Goal: Task Accomplishment & Management: Use online tool/utility

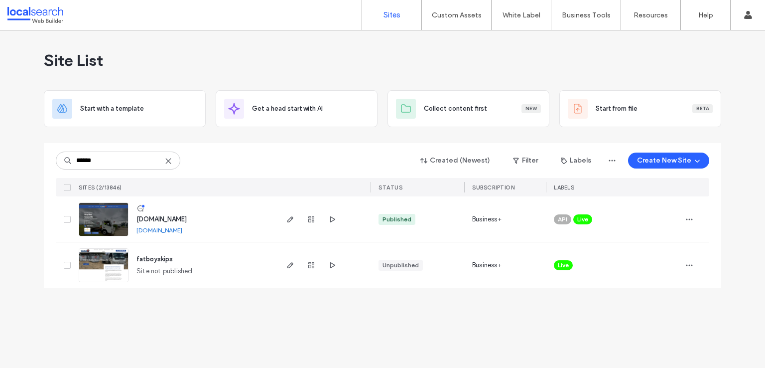
type input "******"
click at [101, 216] on img at bounding box center [103, 237] width 49 height 68
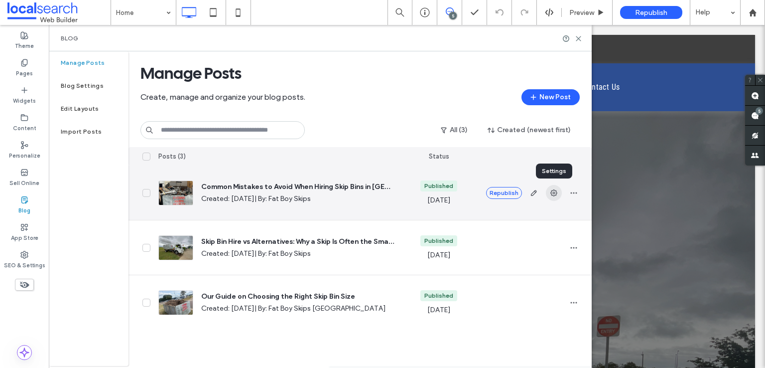
click at [550, 194] on icon "button" at bounding box center [554, 193] width 8 height 8
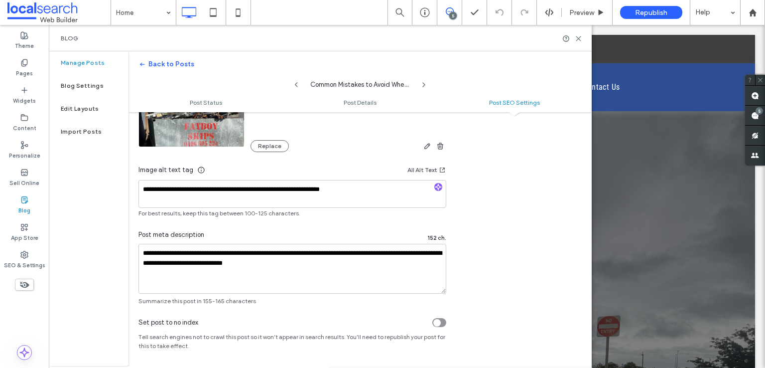
scroll to position [632, 0]
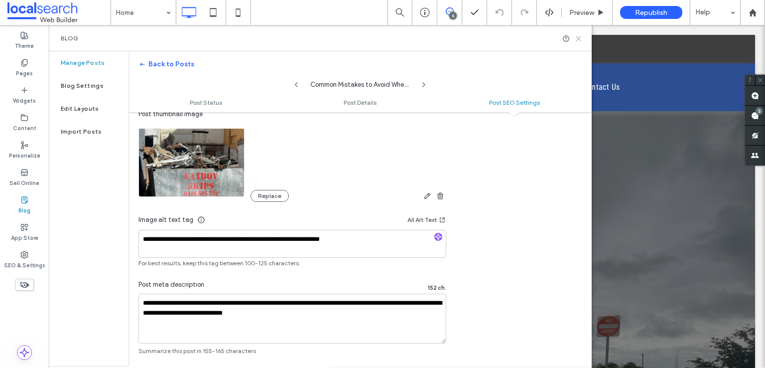
click at [581, 40] on use at bounding box center [579, 38] width 4 height 4
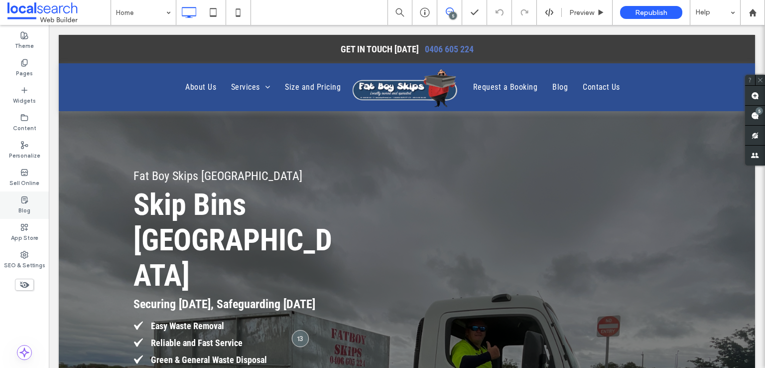
click at [27, 198] on use at bounding box center [24, 199] width 6 height 6
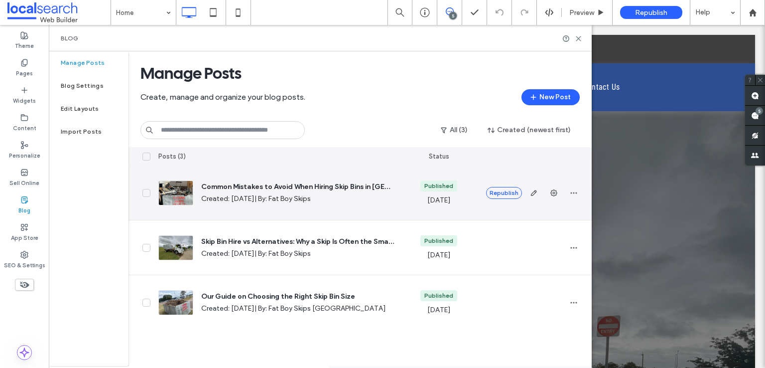
click at [377, 184] on span "Common Mistakes to Avoid When Hiring Skip Bins in [GEOGRAPHIC_DATA]" at bounding box center [297, 187] width 193 height 10
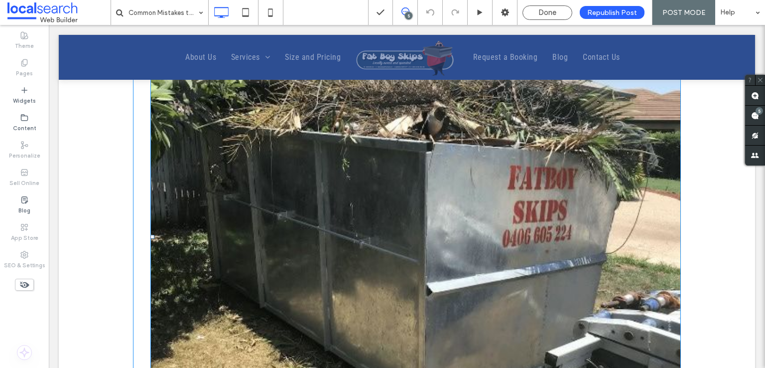
scroll to position [449, 0]
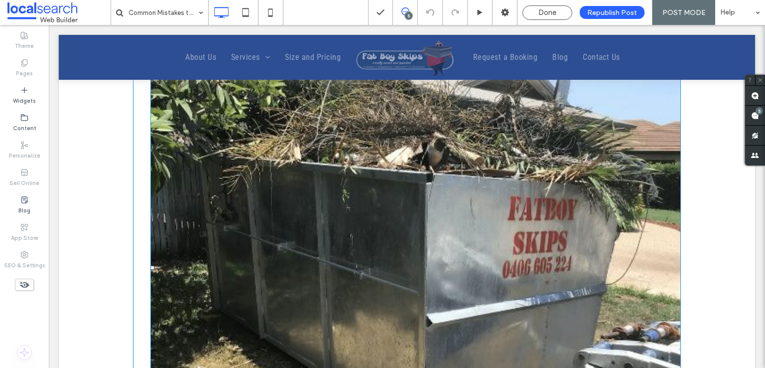
click at [361, 229] on img at bounding box center [416, 268] width 531 height 414
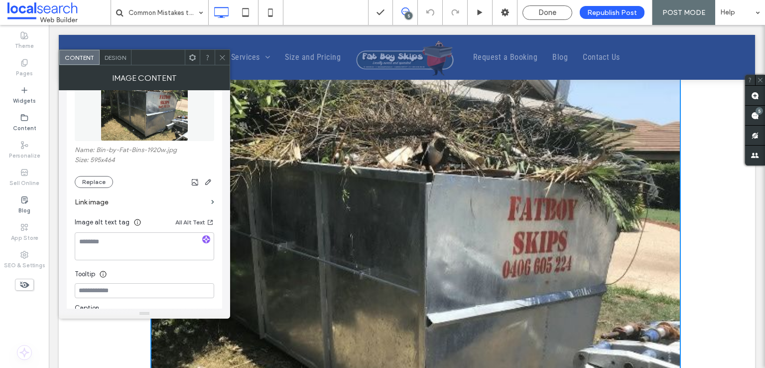
scroll to position [199, 0]
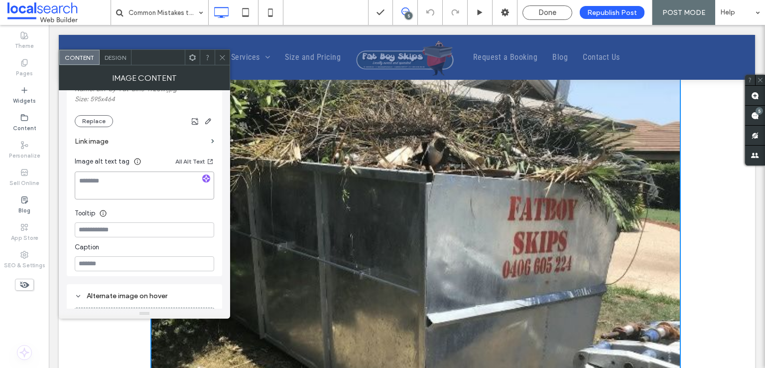
click at [135, 183] on textarea at bounding box center [145, 185] width 140 height 28
type textarea "**********"
click at [154, 137] on label "Link image" at bounding box center [141, 141] width 133 height 18
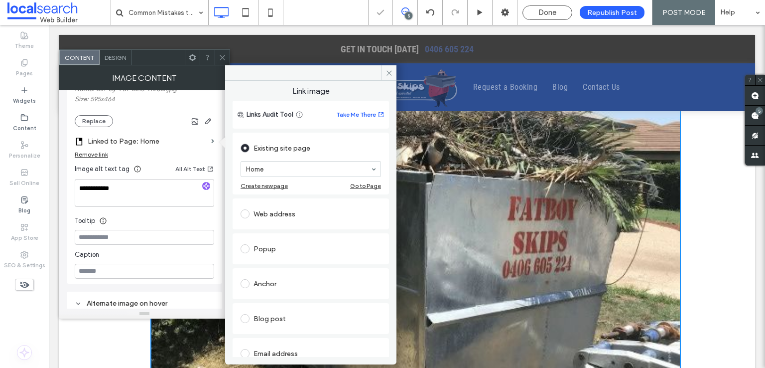
click at [219, 54] on icon at bounding box center [222, 57] width 7 height 7
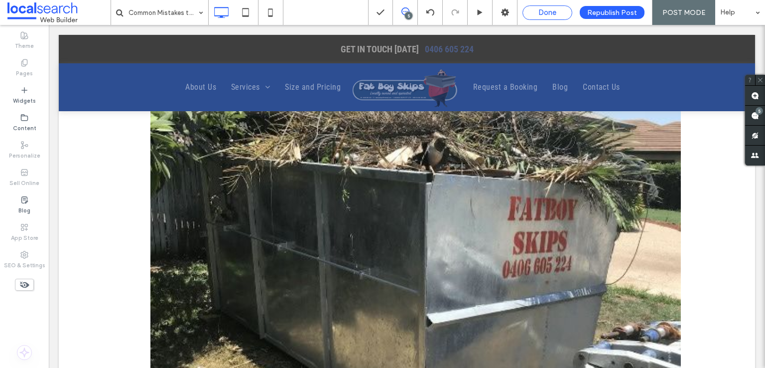
click at [551, 9] on span "Done" at bounding box center [548, 12] width 18 height 9
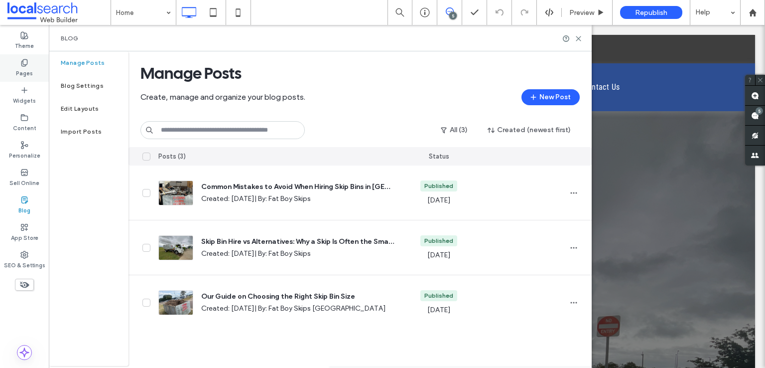
click at [18, 67] on label "Pages" at bounding box center [24, 72] width 17 height 11
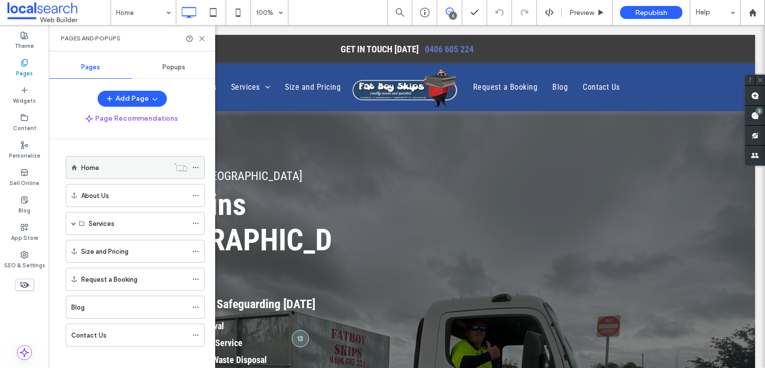
click at [88, 167] on label "Home" at bounding box center [90, 167] width 18 height 17
click at [200, 38] on icon at bounding box center [201, 38] width 7 height 7
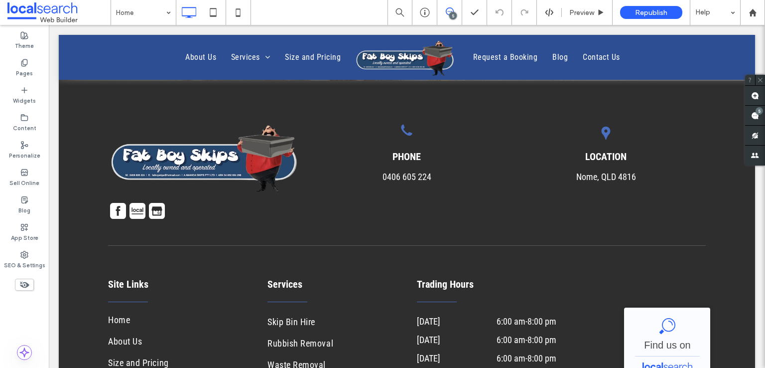
scroll to position [6409, 0]
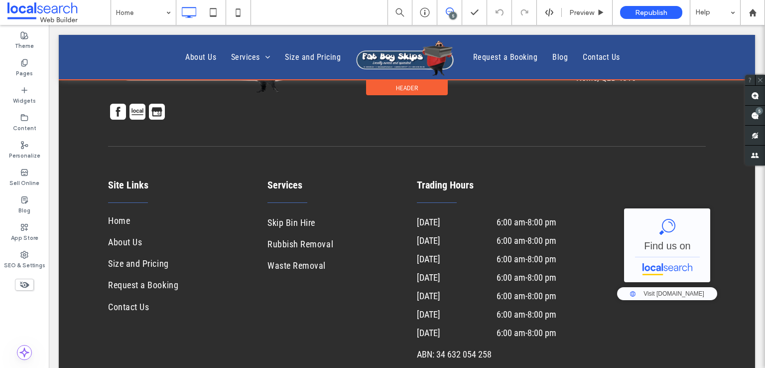
click at [397, 54] on div at bounding box center [407, 57] width 697 height 45
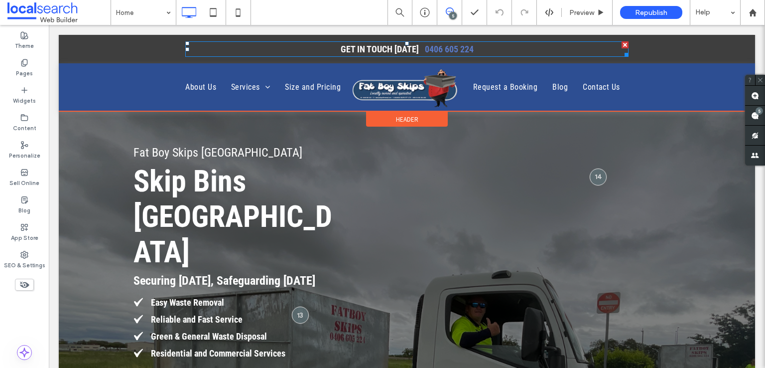
scroll to position [0, 0]
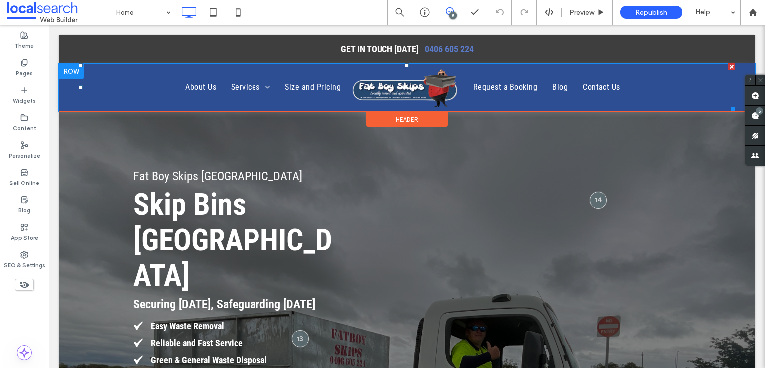
click at [390, 85] on img at bounding box center [407, 87] width 113 height 41
click at [390, 85] on div at bounding box center [382, 184] width 765 height 368
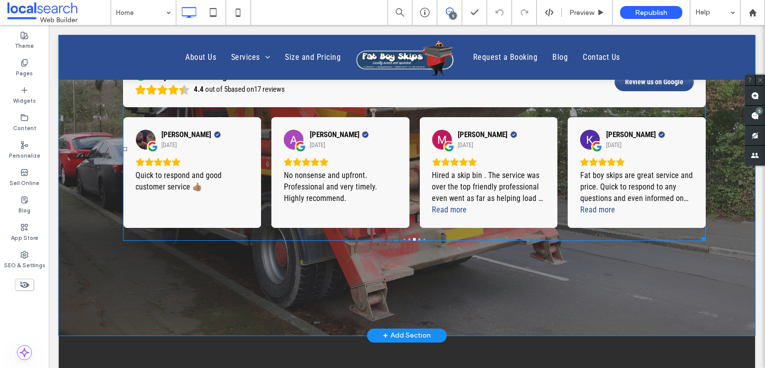
scroll to position [6080, 0]
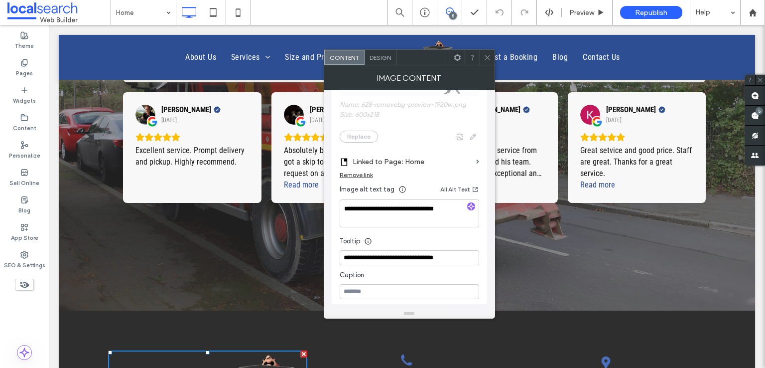
scroll to position [329, 0]
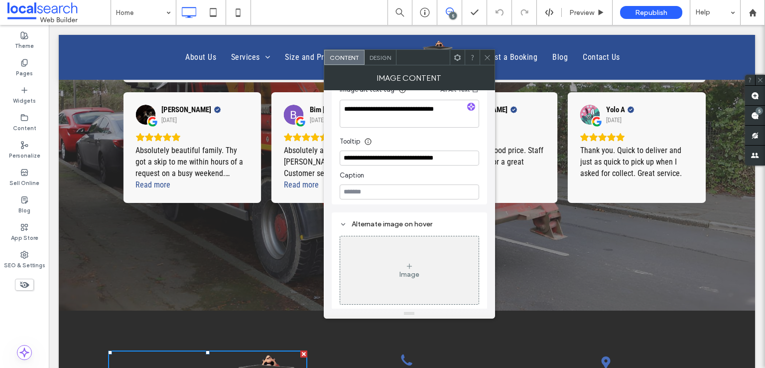
click at [487, 52] on span at bounding box center [487, 57] width 7 height 15
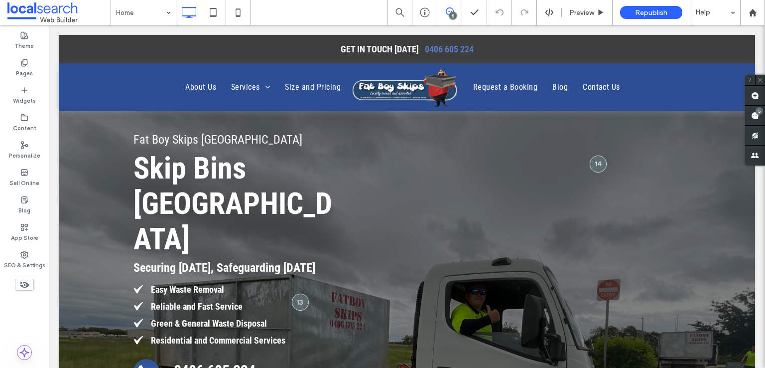
scroll to position [0, 0]
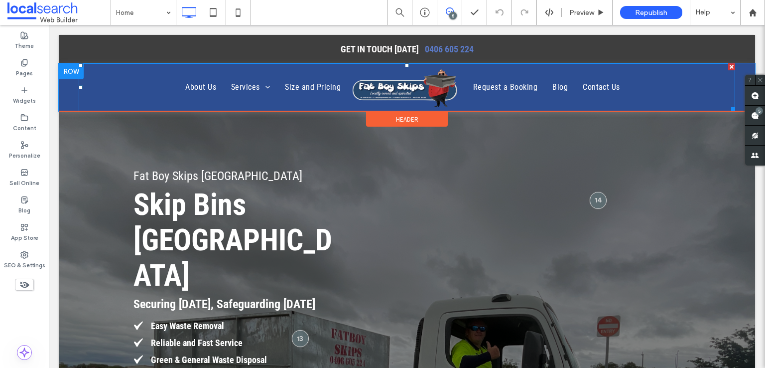
click at [387, 86] on img at bounding box center [407, 87] width 113 height 41
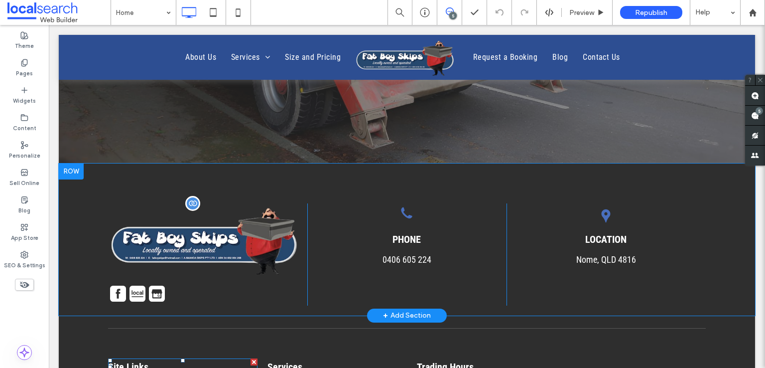
scroll to position [6230, 0]
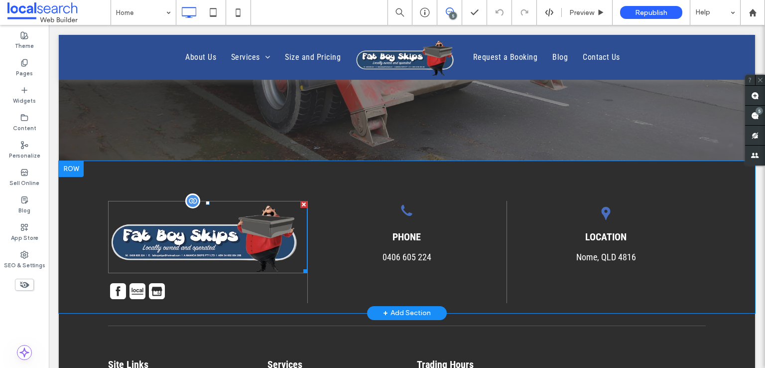
click at [202, 201] on img at bounding box center [207, 237] width 199 height 72
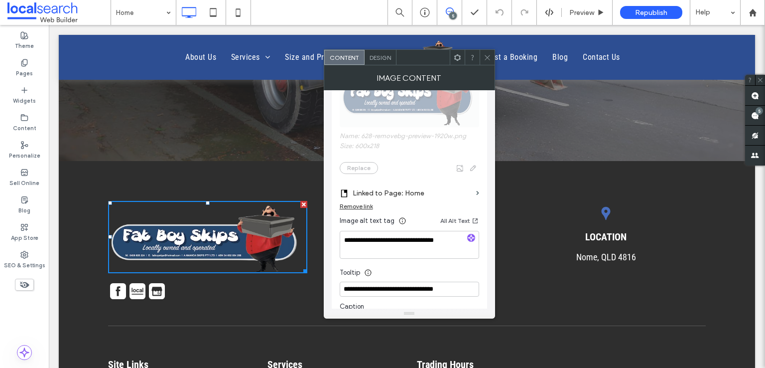
scroll to position [199, 0]
click at [376, 234] on textarea "**********" at bounding box center [410, 244] width 140 height 28
click at [488, 54] on icon at bounding box center [487, 57] width 7 height 7
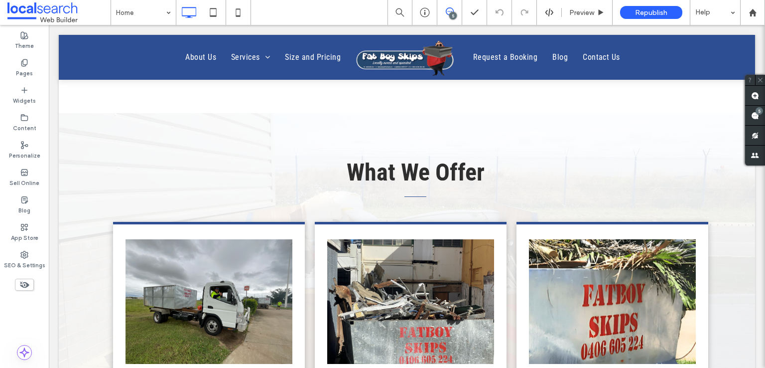
scroll to position [3140, 0]
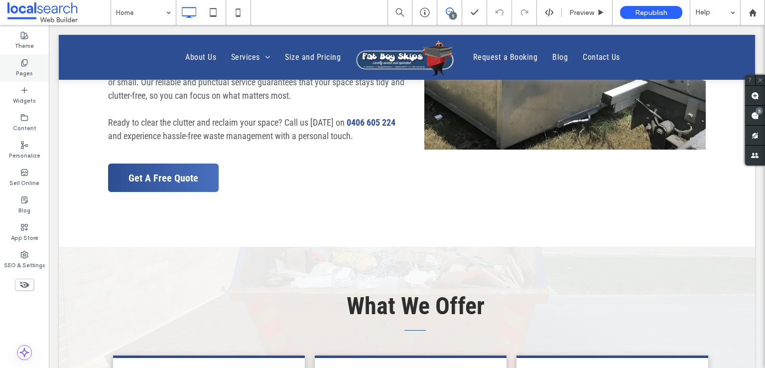
click at [29, 68] on label "Pages" at bounding box center [24, 72] width 17 height 11
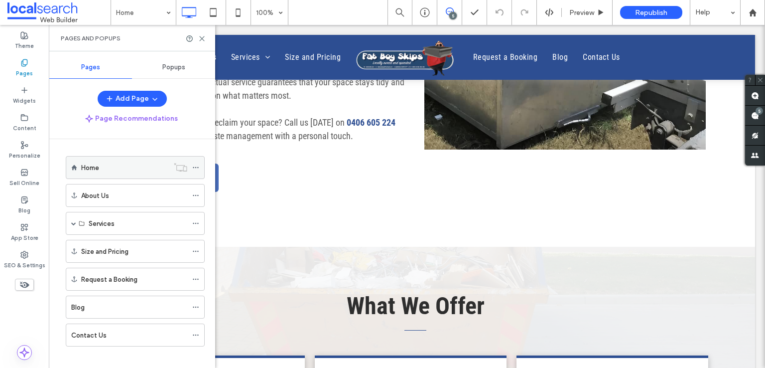
click at [118, 167] on div "Home" at bounding box center [125, 167] width 88 height 10
click at [198, 38] on div at bounding box center [382, 184] width 765 height 368
click at [203, 38] on div at bounding box center [382, 184] width 765 height 368
click at [200, 40] on use at bounding box center [202, 38] width 4 height 4
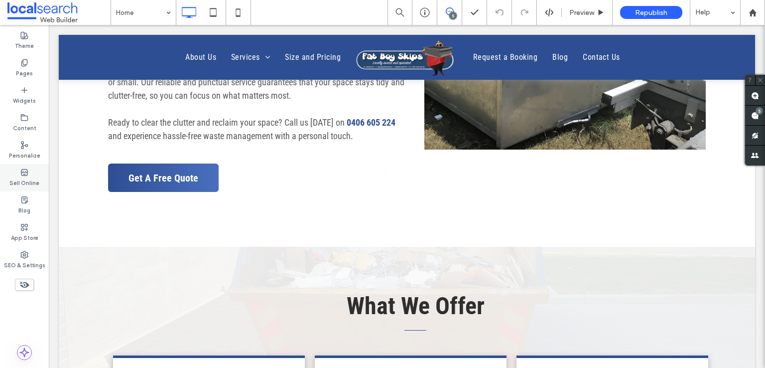
click at [21, 199] on icon at bounding box center [24, 200] width 8 height 8
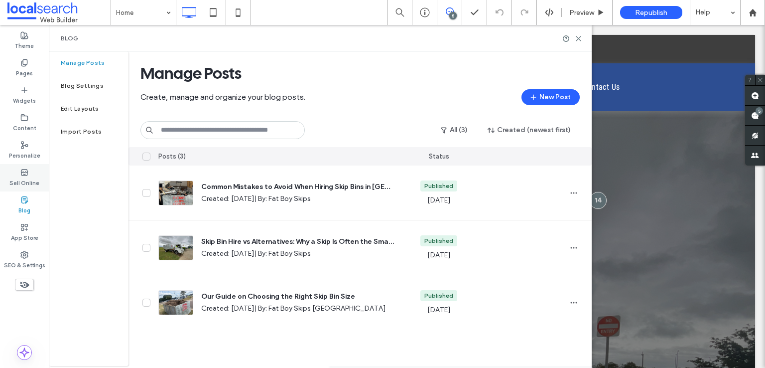
scroll to position [0, 0]
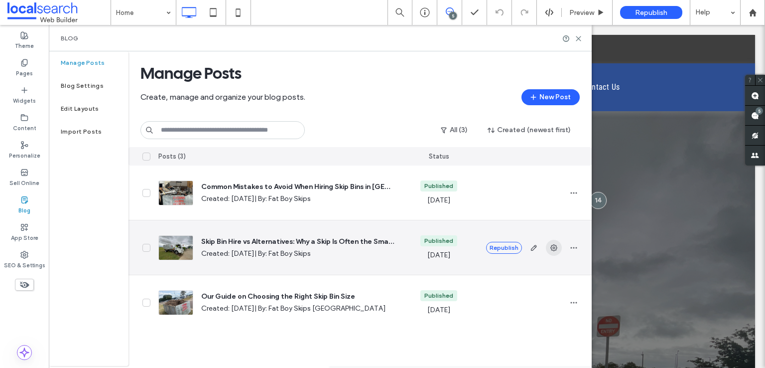
click at [548, 246] on span "button" at bounding box center [554, 248] width 16 height 16
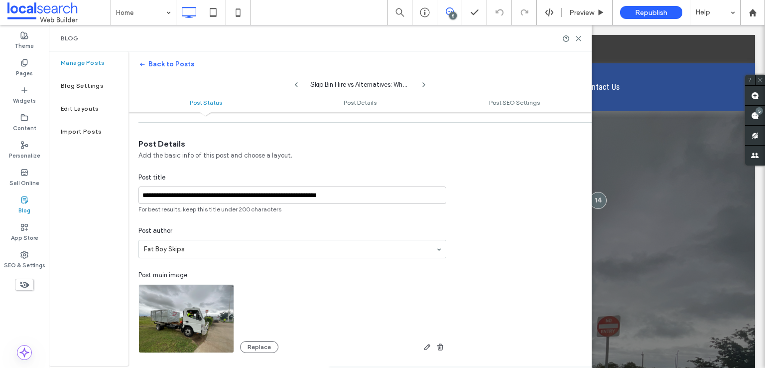
scroll to position [84, 0]
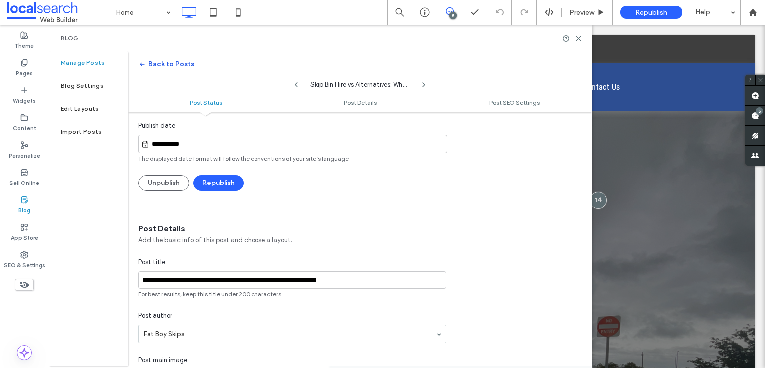
click at [147, 61] on span "button" at bounding box center [144, 64] width 10 height 15
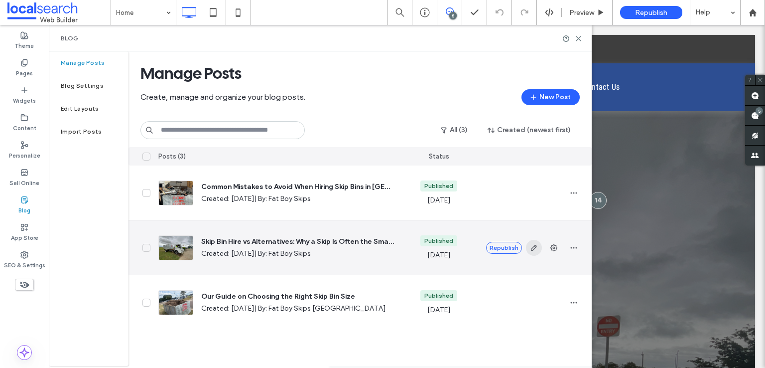
click at [534, 247] on icon "button" at bounding box center [534, 248] width 8 height 8
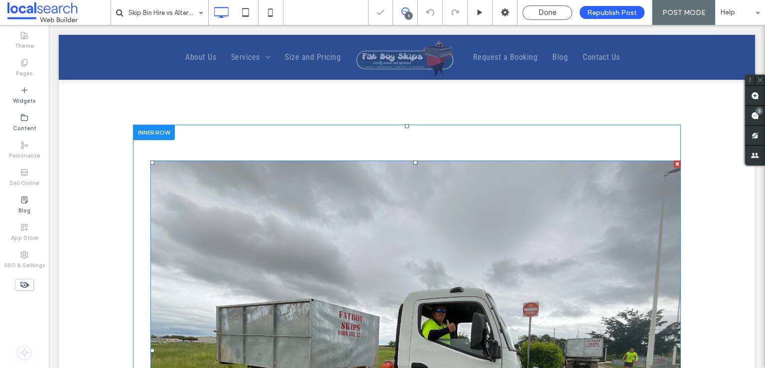
click at [379, 295] on img at bounding box center [416, 350] width 531 height 380
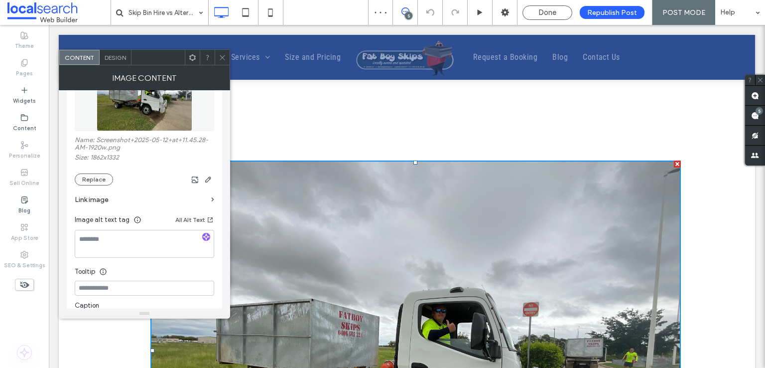
scroll to position [199, 0]
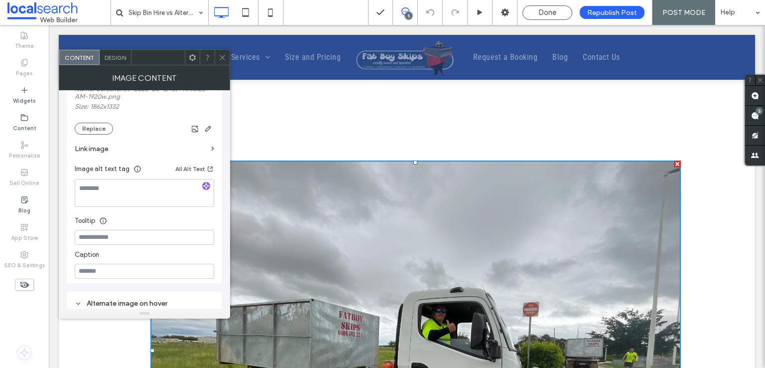
drag, startPoint x: 218, startPoint y: 56, endPoint x: 210, endPoint y: 52, distance: 8.7
click at [219, 56] on icon at bounding box center [222, 57] width 7 height 7
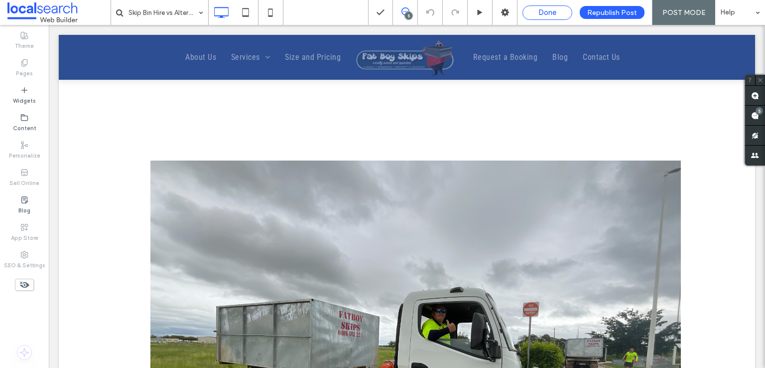
click at [545, 11] on span "Done" at bounding box center [548, 12] width 18 height 9
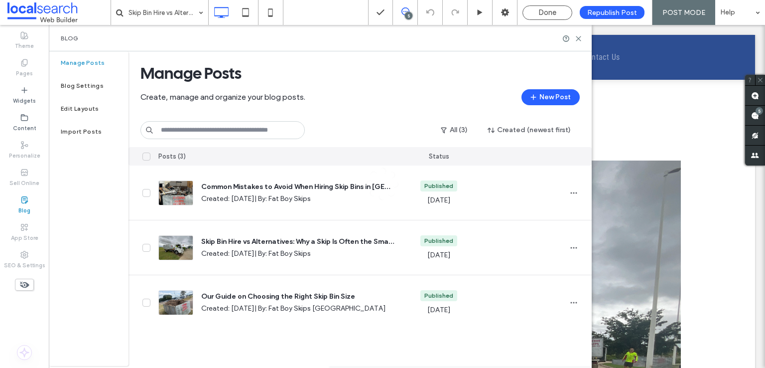
click at [547, 244] on div at bounding box center [554, 248] width 16 height 16
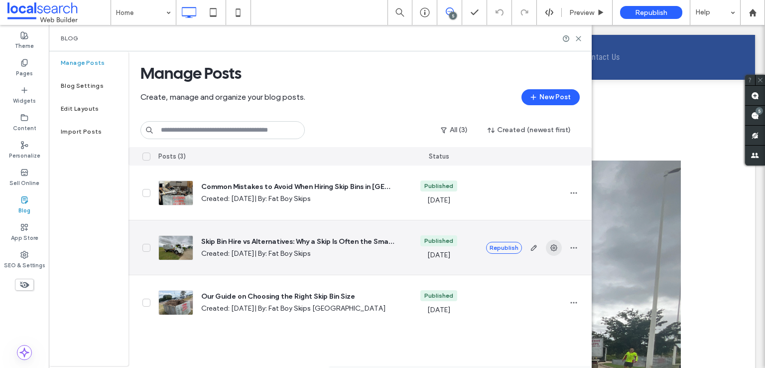
click at [552, 248] on icon "button" at bounding box center [554, 248] width 8 height 8
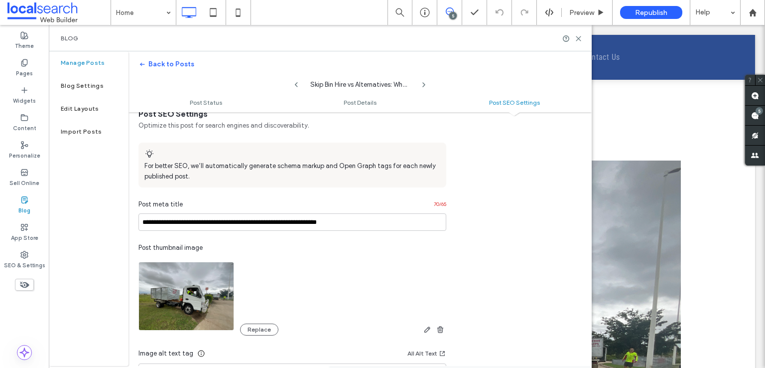
scroll to position [682, 0]
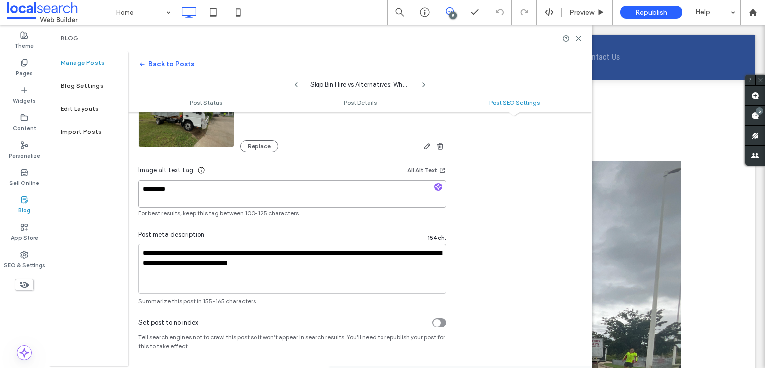
click at [203, 196] on textarea "*********" at bounding box center [293, 194] width 308 height 28
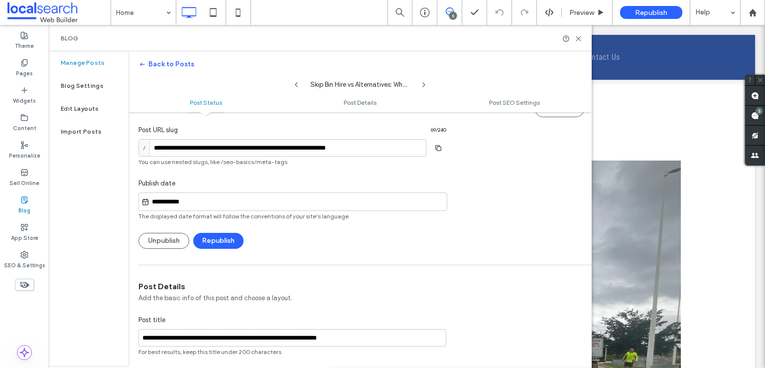
scroll to position [0, 0]
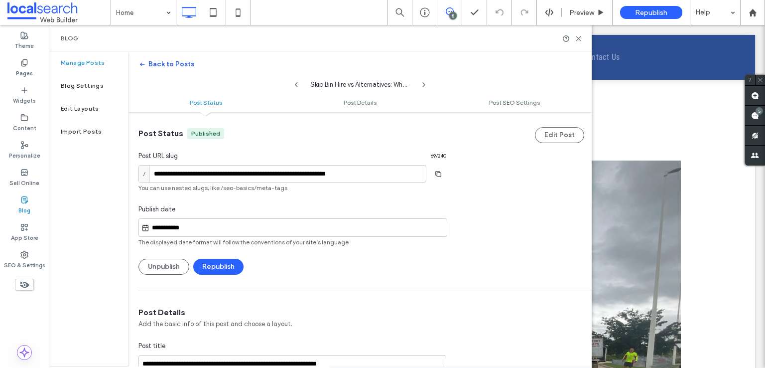
click at [163, 66] on button "Back to Posts" at bounding box center [167, 64] width 56 height 16
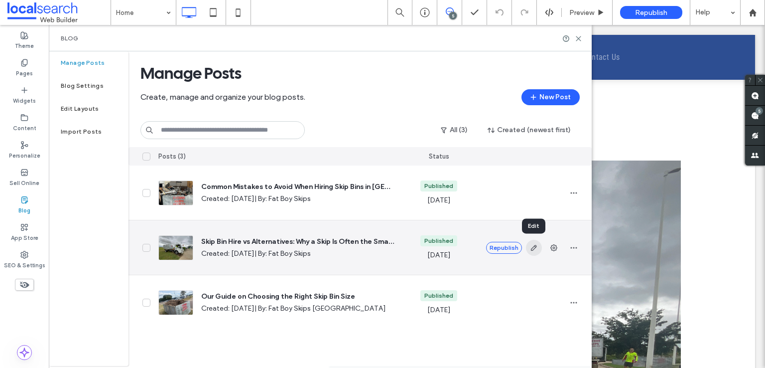
click at [535, 245] on use "button" at bounding box center [534, 248] width 6 height 6
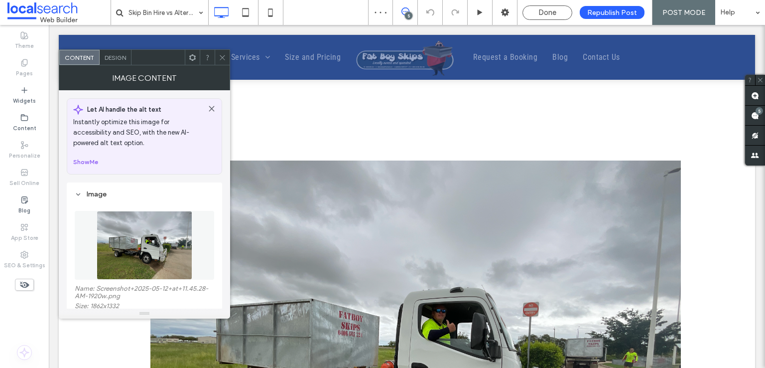
scroll to position [199, 0]
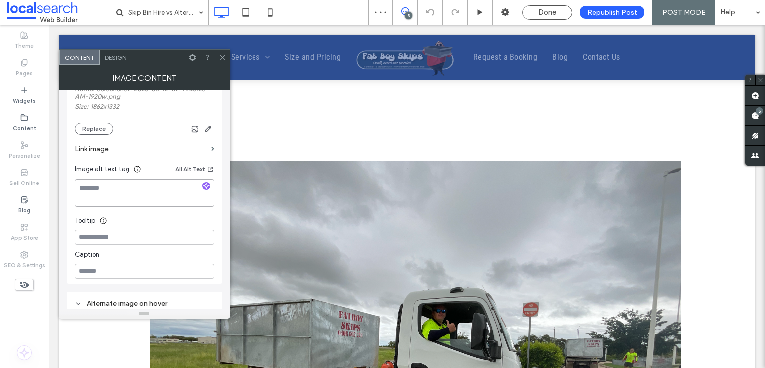
click at [102, 194] on textarea at bounding box center [145, 193] width 140 height 28
paste textarea "*********"
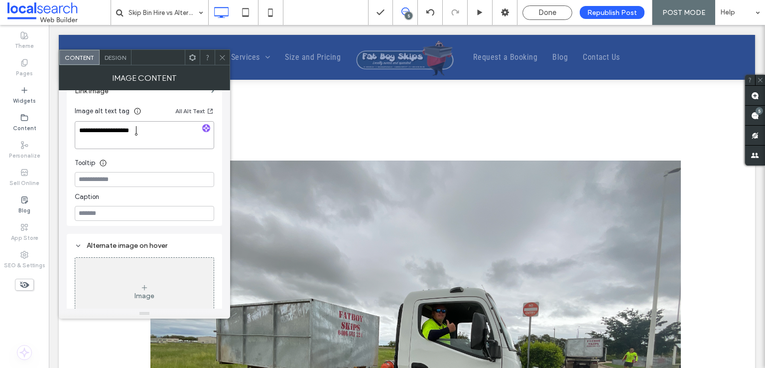
scroll to position [280, 0]
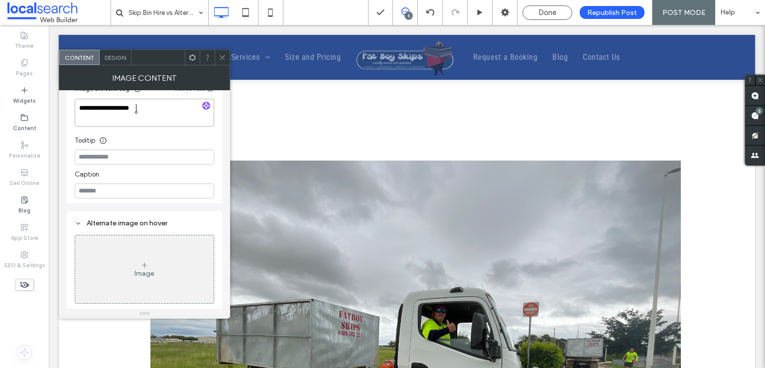
type textarea "**********"
click at [157, 141] on div "Tooltip" at bounding box center [145, 138] width 140 height 15
click at [221, 56] on icon at bounding box center [222, 57] width 7 height 7
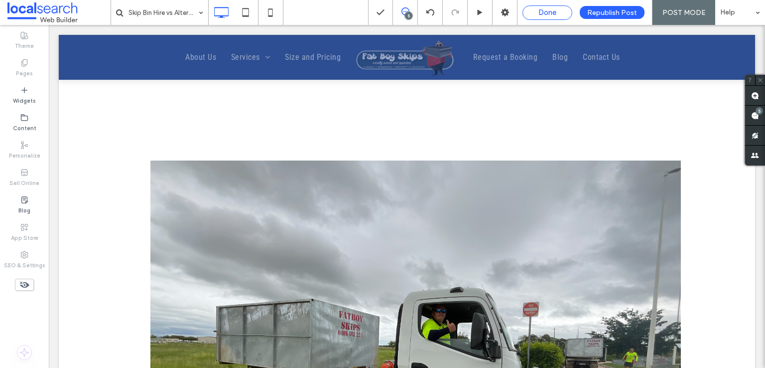
click at [534, 10] on div "Done" at bounding box center [547, 12] width 49 height 9
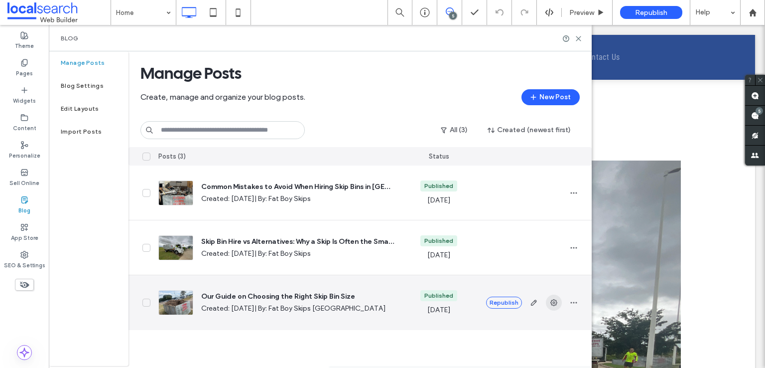
click at [554, 309] on span "button" at bounding box center [554, 303] width 16 height 16
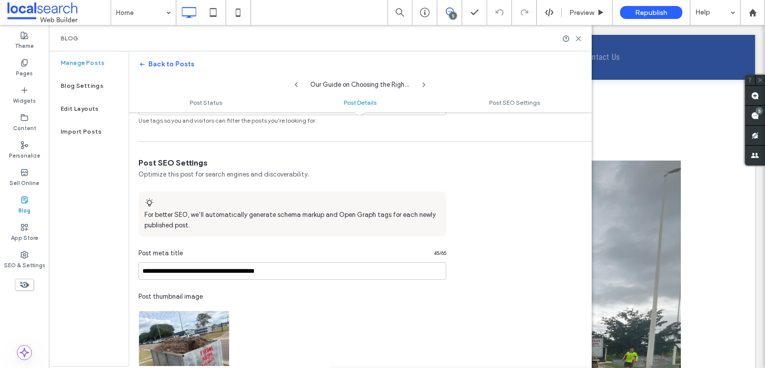
scroll to position [648, 0]
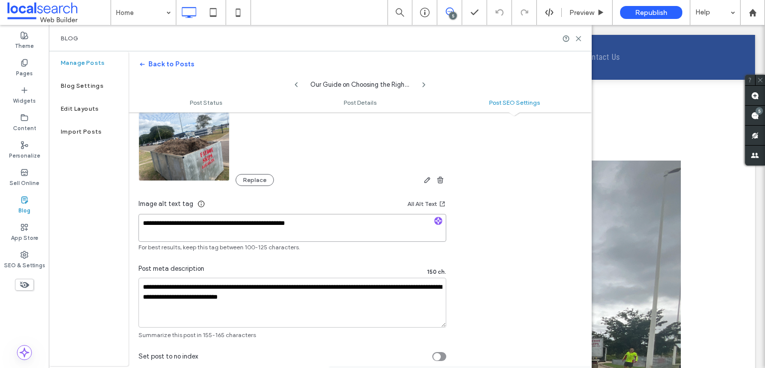
click at [217, 227] on textarea "**********" at bounding box center [293, 228] width 308 height 28
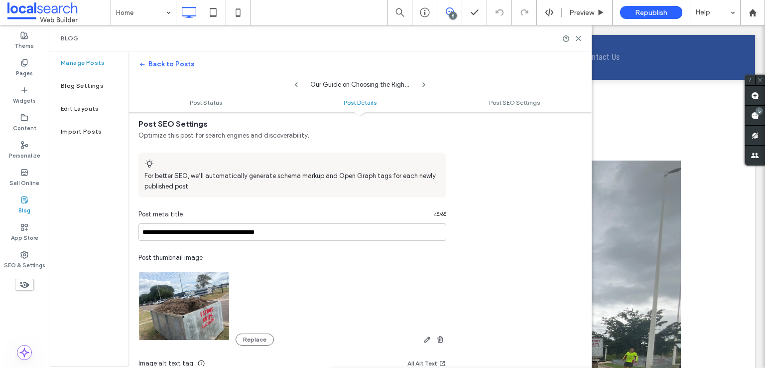
scroll to position [399, 0]
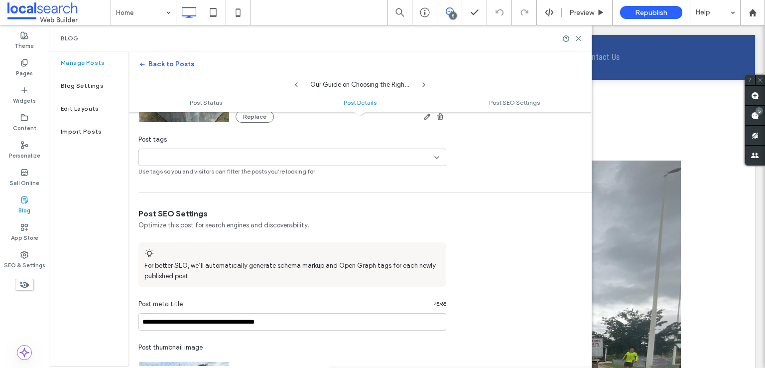
click at [145, 66] on icon "button" at bounding box center [143, 64] width 8 height 8
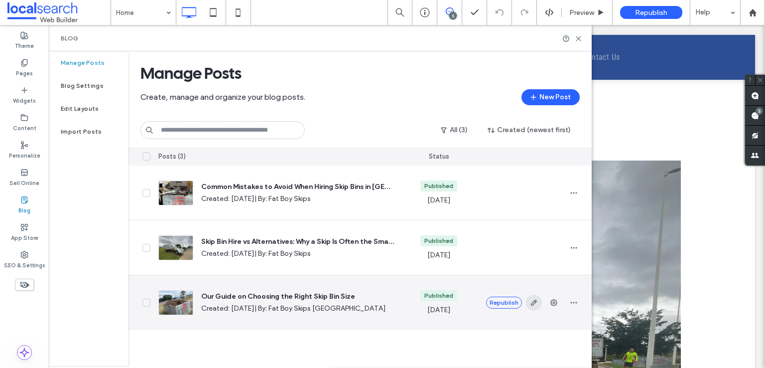
click at [534, 304] on icon "button" at bounding box center [534, 303] width 8 height 8
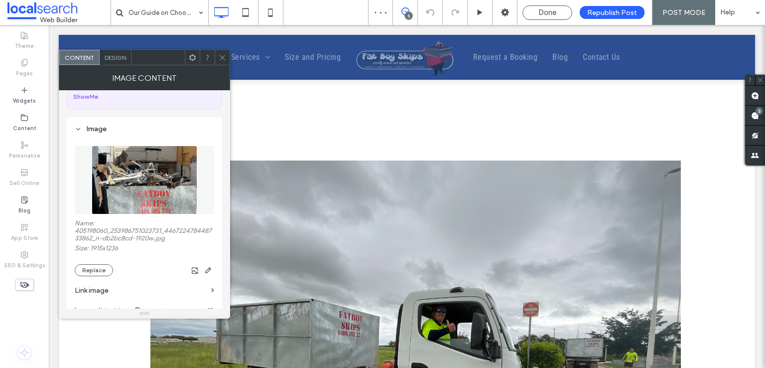
scroll to position [150, 0]
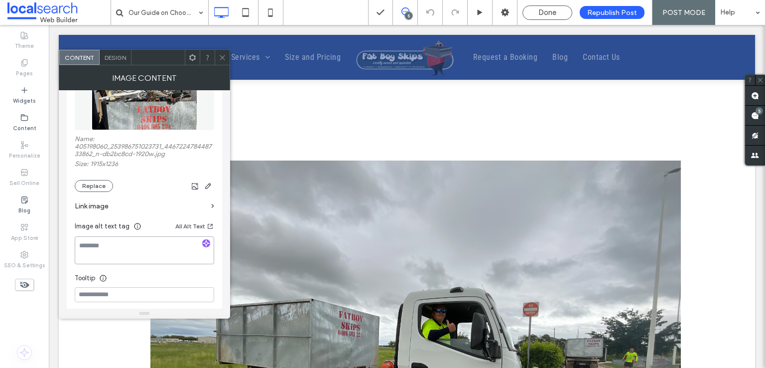
click at [121, 239] on textarea at bounding box center [145, 250] width 140 height 28
paste textarea "**********"
drag, startPoint x: 148, startPoint y: 256, endPoint x: 73, endPoint y: 247, distance: 75.3
click at [73, 247] on div "**********" at bounding box center [144, 187] width 155 height 308
click at [212, 172] on div "Name: 405198060_253986751023731_446722478448733862_n-db2bc8cd-1920w.jpg Size: 1…" at bounding box center [145, 163] width 140 height 57
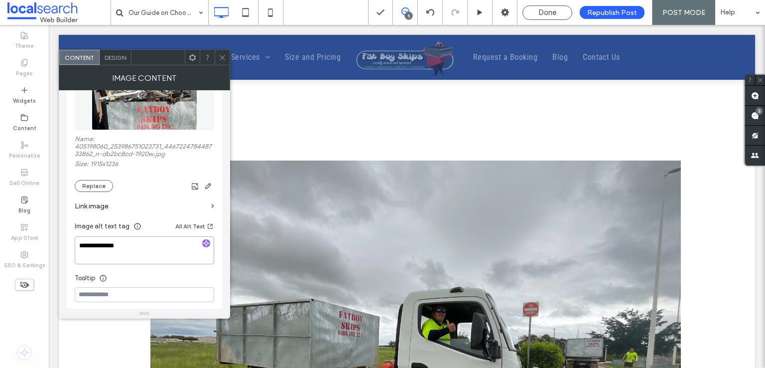
click at [137, 243] on textarea "**********" at bounding box center [145, 250] width 140 height 28
type textarea "**********"
click at [217, 162] on div "**********" at bounding box center [144, 187] width 155 height 308
click at [225, 54] on icon at bounding box center [222, 57] width 7 height 7
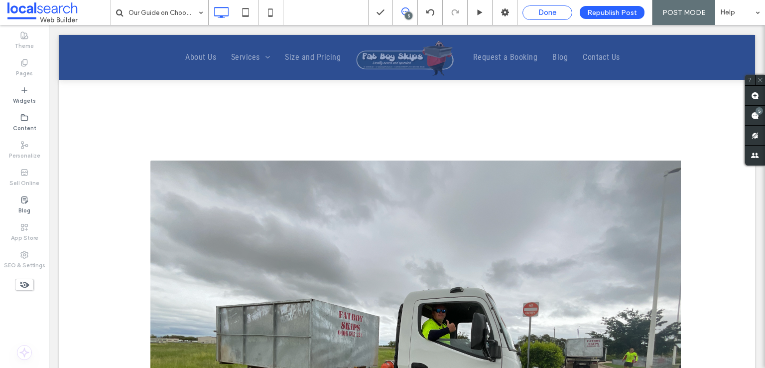
click at [562, 8] on div "Done" at bounding box center [547, 12] width 49 height 9
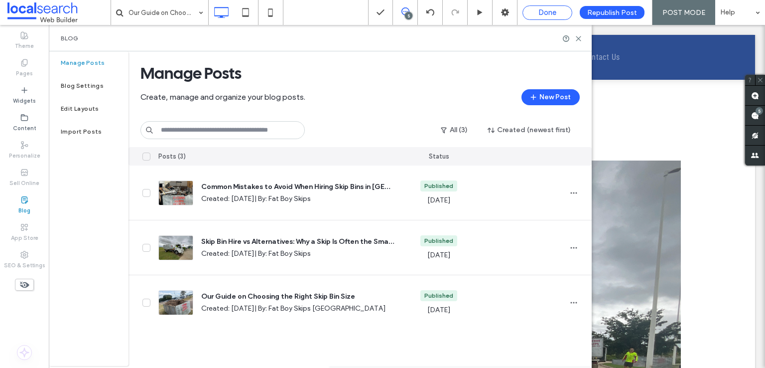
click at [554, 10] on span "Done" at bounding box center [548, 12] width 18 height 9
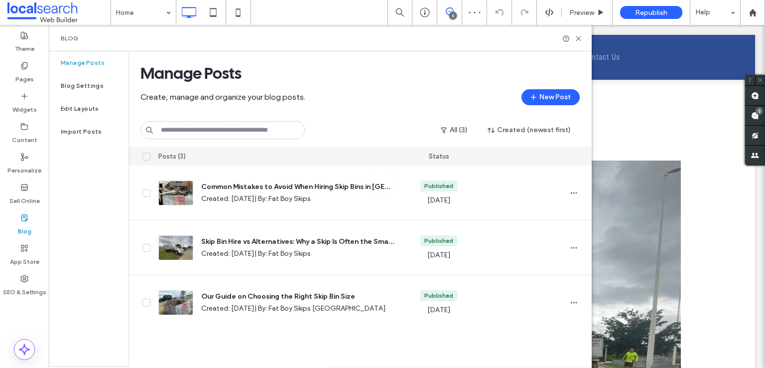
click at [80, 106] on label "Edit Layouts" at bounding box center [80, 108] width 38 height 7
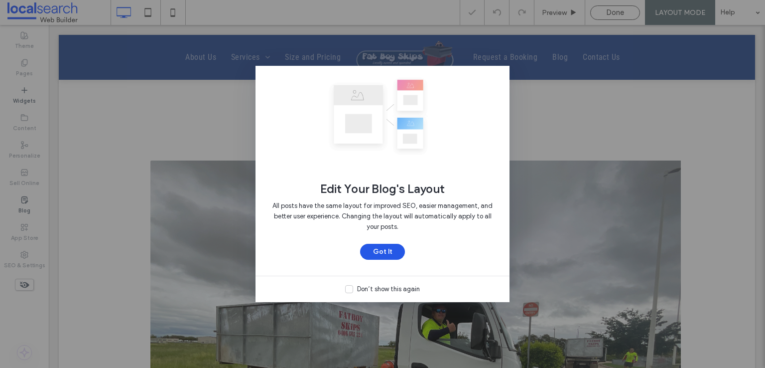
click at [381, 259] on button "Got It" at bounding box center [382, 252] width 45 height 16
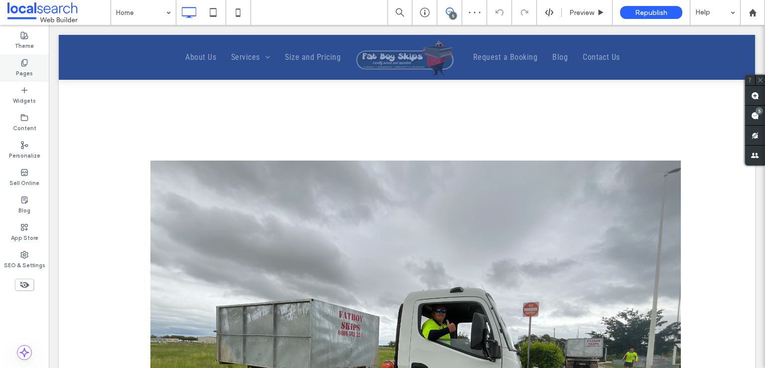
click at [18, 70] on label "Pages" at bounding box center [24, 72] width 17 height 11
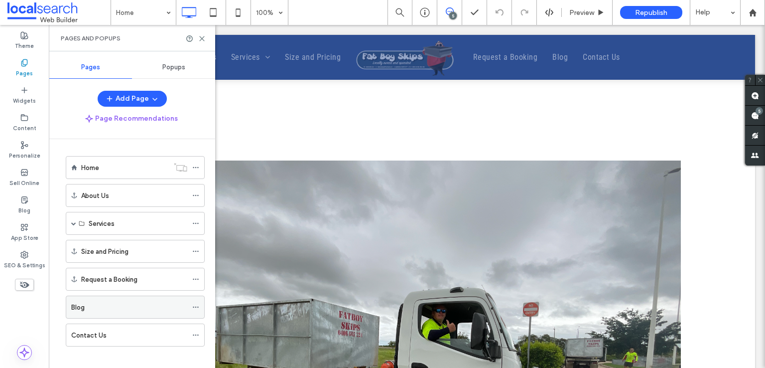
click at [195, 306] on use at bounding box center [195, 306] width 5 height 1
click at [109, 308] on div "Blog" at bounding box center [129, 307] width 116 height 10
click at [23, 33] on icon at bounding box center [24, 35] width 8 height 8
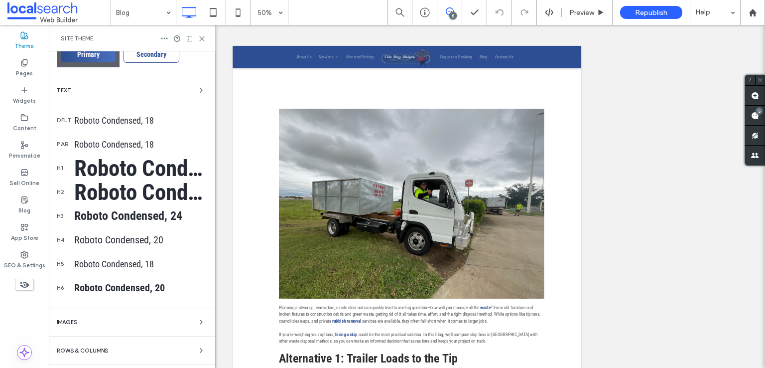
scroll to position [253, 0]
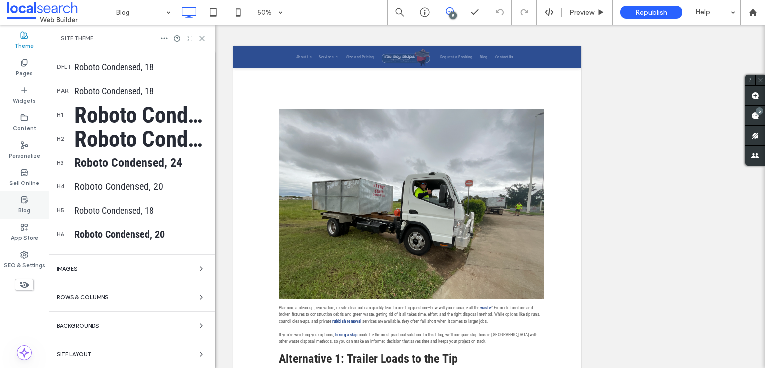
click at [24, 207] on label "Blog" at bounding box center [24, 209] width 12 height 11
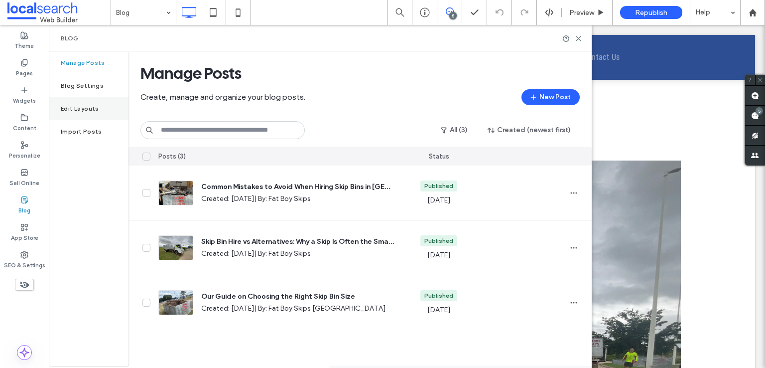
click at [71, 101] on div "Edit Layouts" at bounding box center [89, 108] width 80 height 23
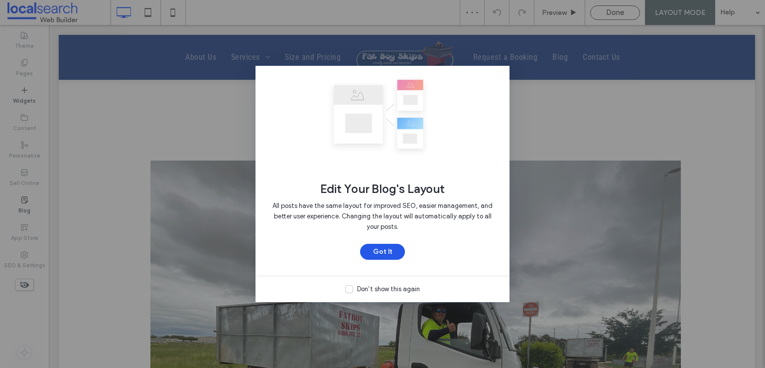
click at [385, 246] on button "Got It" at bounding box center [382, 252] width 45 height 16
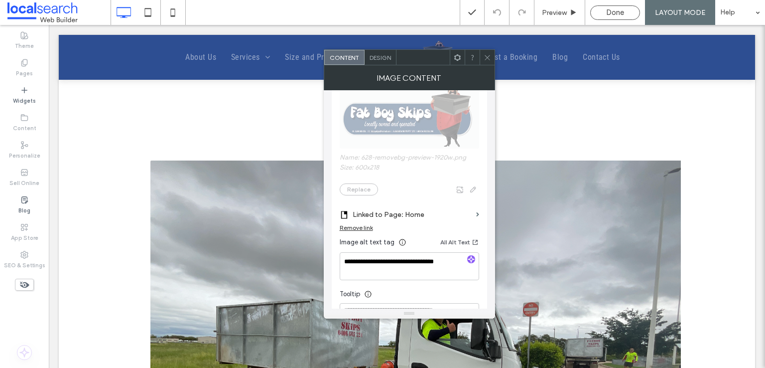
scroll to position [199, 0]
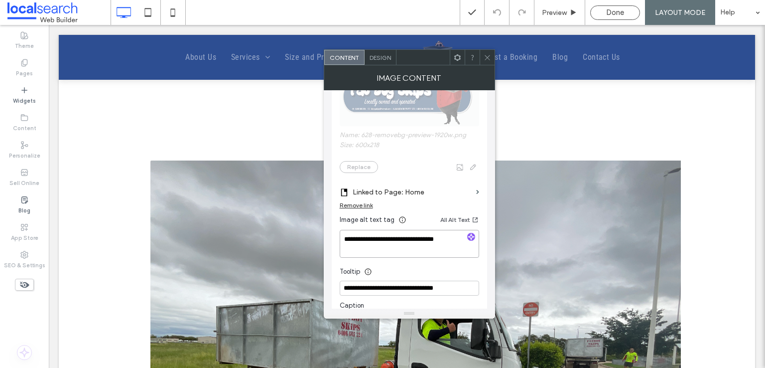
click at [420, 236] on textarea "**********" at bounding box center [410, 244] width 140 height 28
drag, startPoint x: 434, startPoint y: 238, endPoint x: 400, endPoint y: 243, distance: 34.7
click at [400, 243] on textarea "**********" at bounding box center [410, 244] width 140 height 28
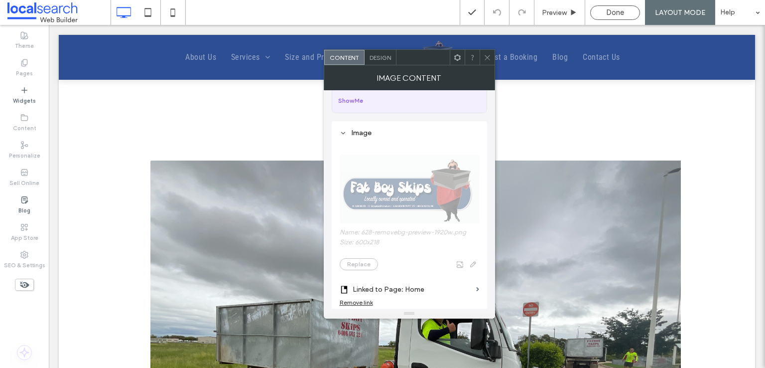
scroll to position [30, 0]
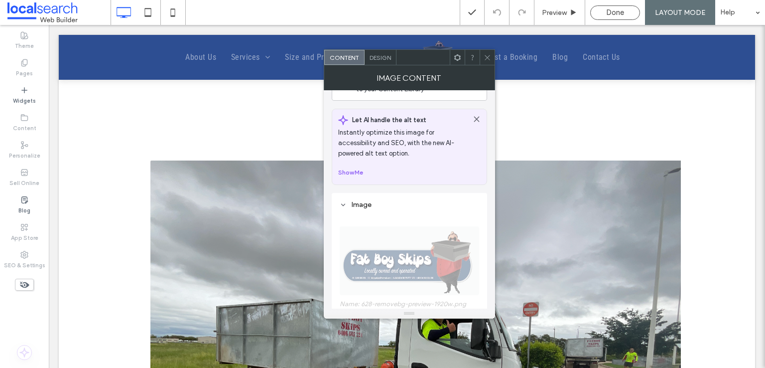
click at [487, 60] on icon at bounding box center [487, 57] width 7 height 7
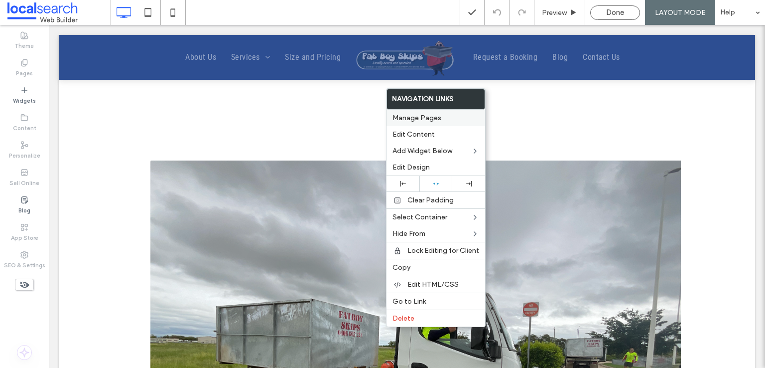
click at [405, 111] on div "Manage Pages" at bounding box center [436, 118] width 99 height 16
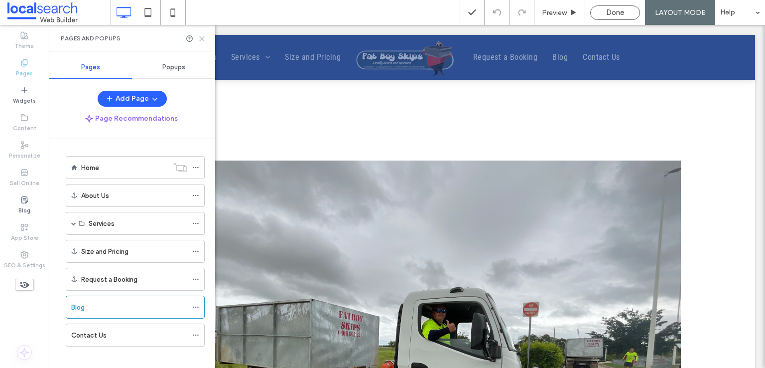
click at [205, 35] on icon at bounding box center [201, 38] width 7 height 7
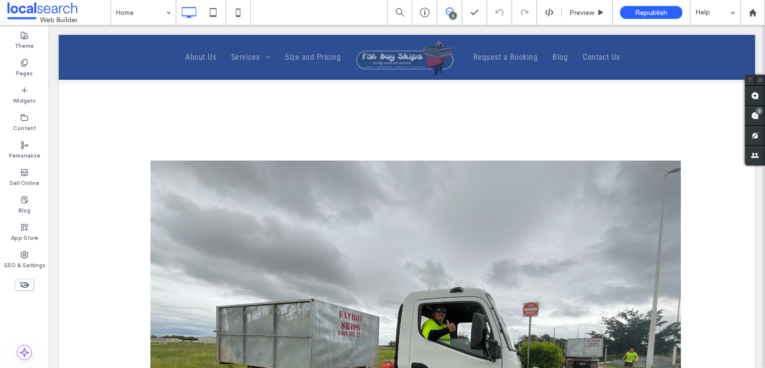
click at [388, 70] on div at bounding box center [382, 184] width 765 height 368
